Goal: Check status: Check status

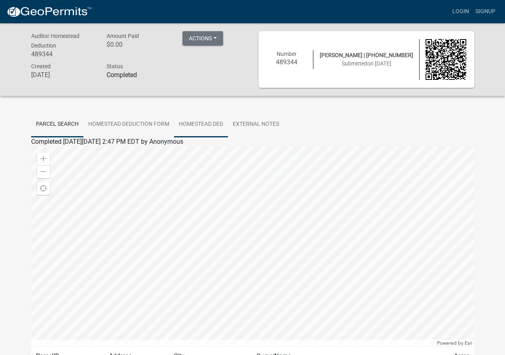
click at [188, 123] on link "Homestead Ded" at bounding box center [201, 125] width 54 height 26
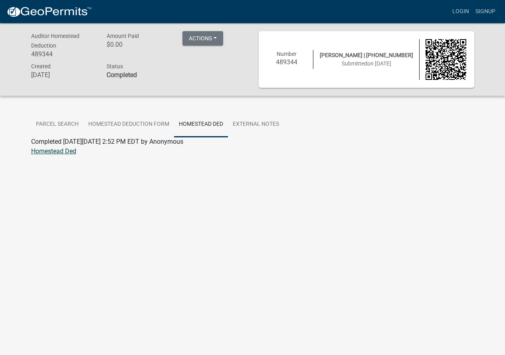
click at [63, 150] on link "Homestead Ded" at bounding box center [53, 151] width 45 height 8
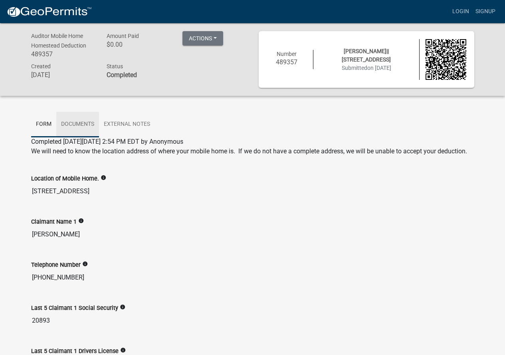
click at [78, 122] on link "Documents" at bounding box center [77, 125] width 43 height 26
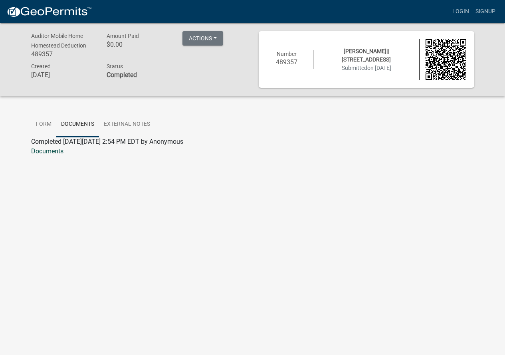
click at [50, 152] on link "Documents" at bounding box center [47, 151] width 32 height 8
